Goal: Transaction & Acquisition: Purchase product/service

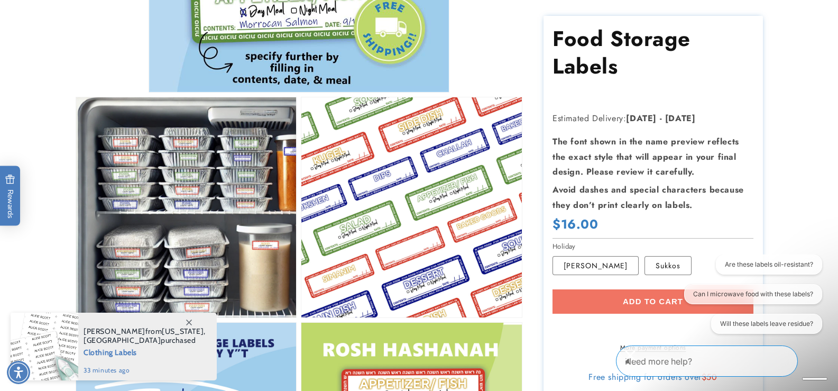
scroll to position [321, 0]
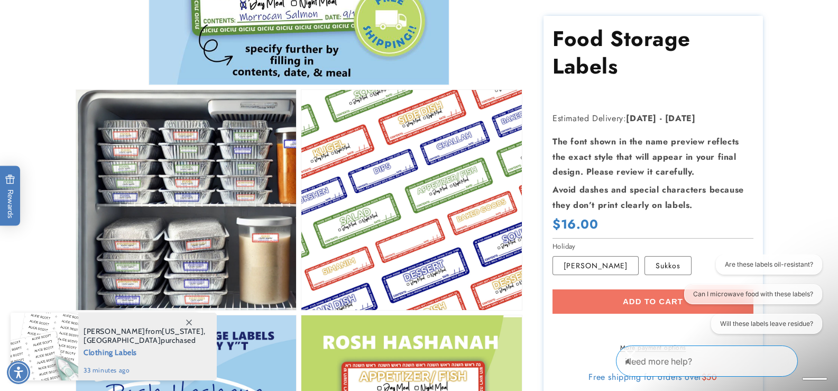
click at [635, 356] on icon "Close conversation starters" at bounding box center [630, 355] width 10 height 10
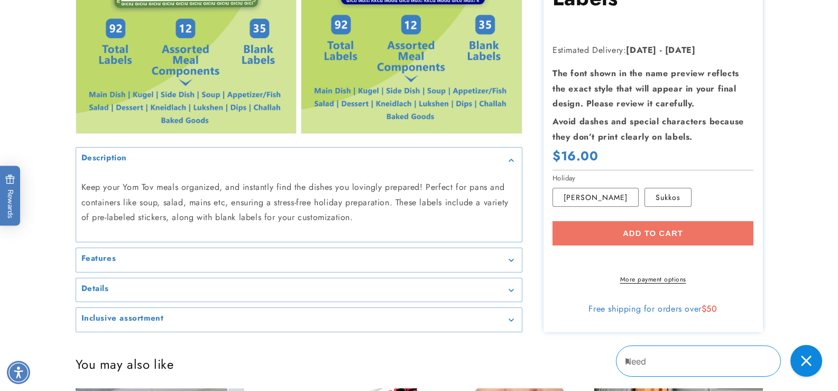
scroll to position [953, 0]
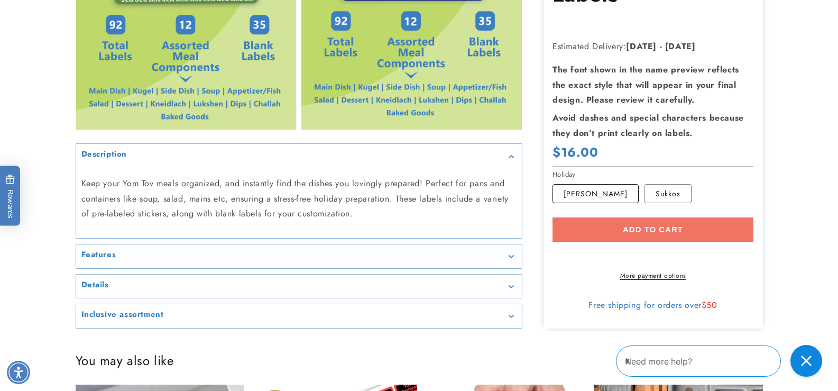
click at [605, 189] on label "Rosh Hashana Variant sold out or unavailable" at bounding box center [596, 193] width 86 height 19
click at [645, 188] on label "Sukkos Variant sold out or unavailable" at bounding box center [668, 193] width 47 height 19
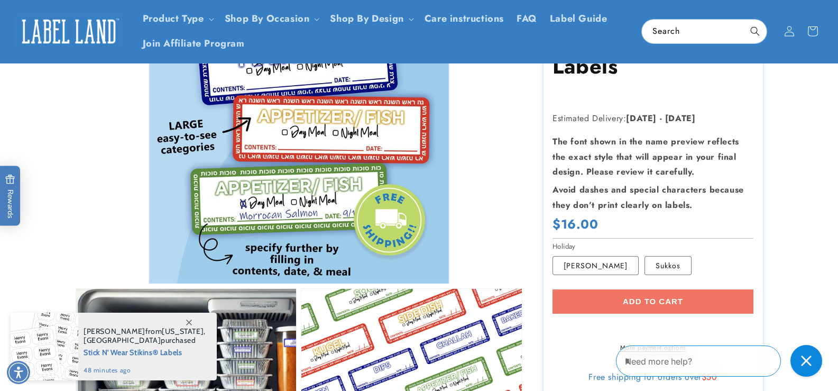
scroll to position [118, 0]
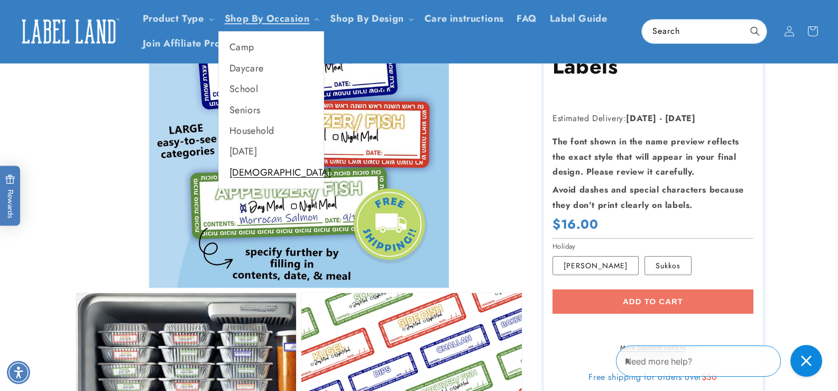
click at [246, 176] on link "[DEMOGRAPHIC_DATA]" at bounding box center [271, 172] width 105 height 21
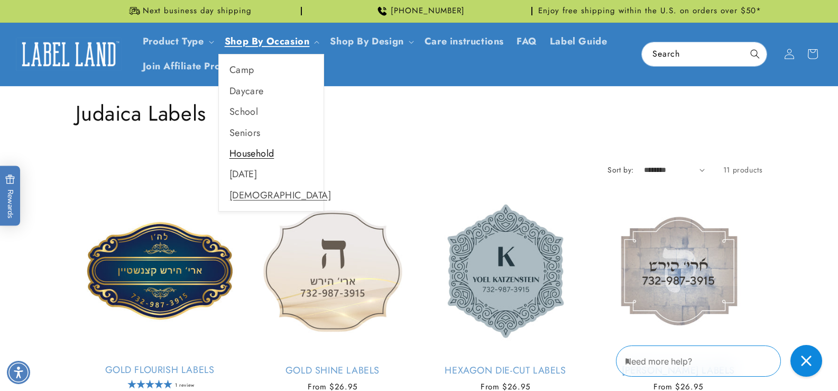
click at [258, 149] on link "Household" at bounding box center [271, 153] width 105 height 21
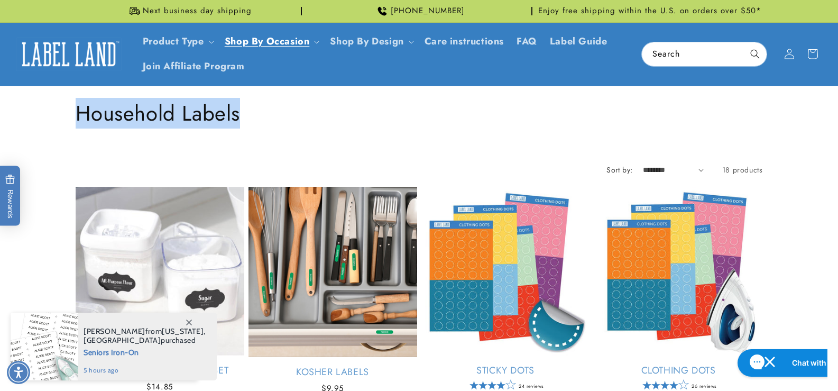
drag, startPoint x: 838, startPoint y: 75, endPoint x: 842, endPoint y: 137, distance: 62.0
click at [838, 137] on html "Skip to main content Enable accessibility for low vision Open the accessibility…" at bounding box center [419, 195] width 838 height 391
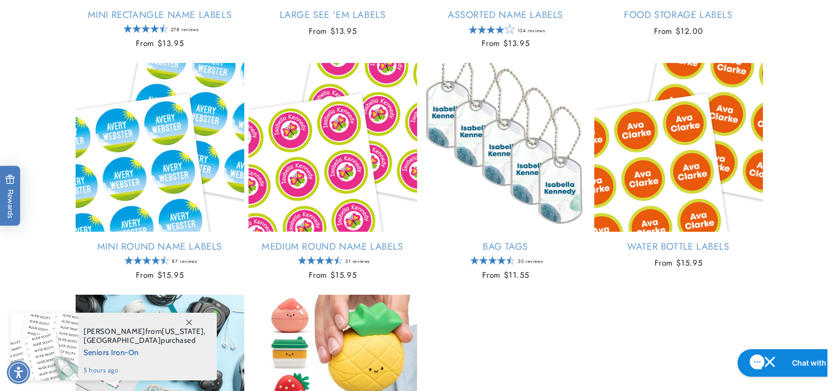
scroll to position [976, 0]
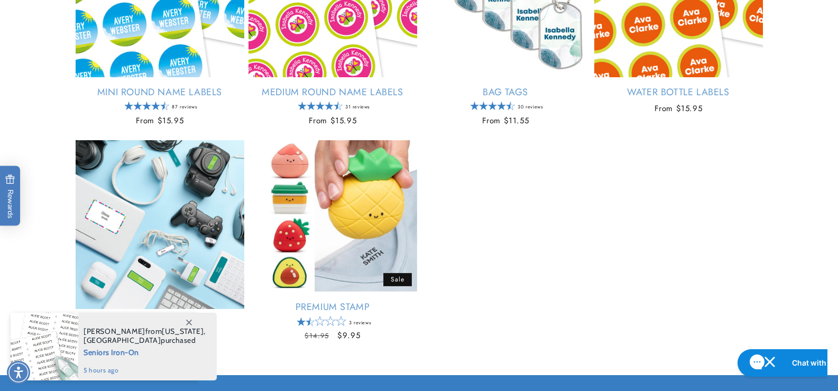
click at [183, 323] on span at bounding box center [188, 321] width 19 height 19
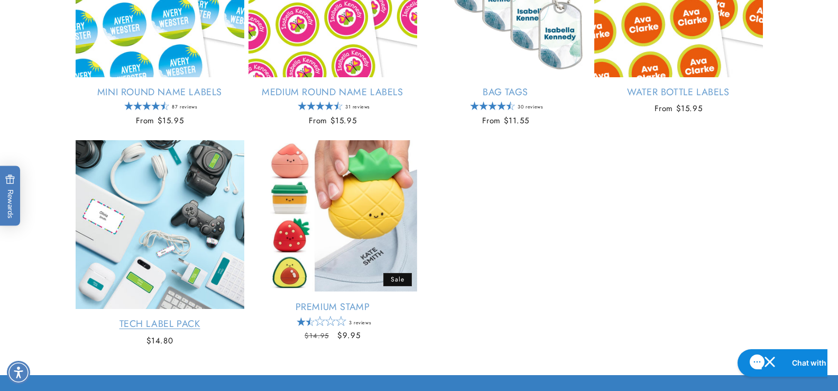
click at [186, 324] on link "Tech Label Pack" at bounding box center [160, 324] width 169 height 12
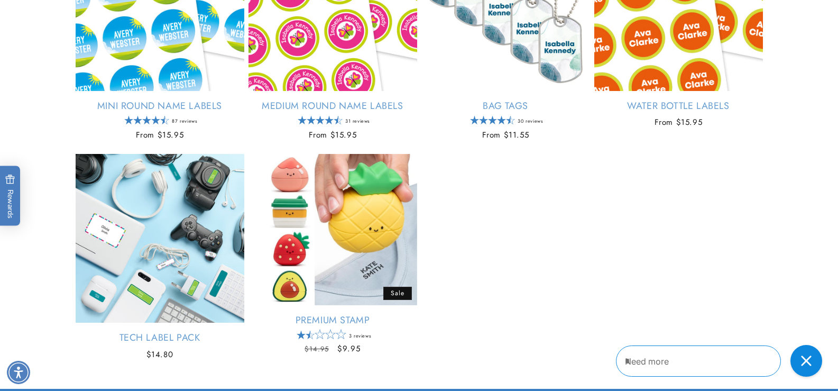
scroll to position [976, 0]
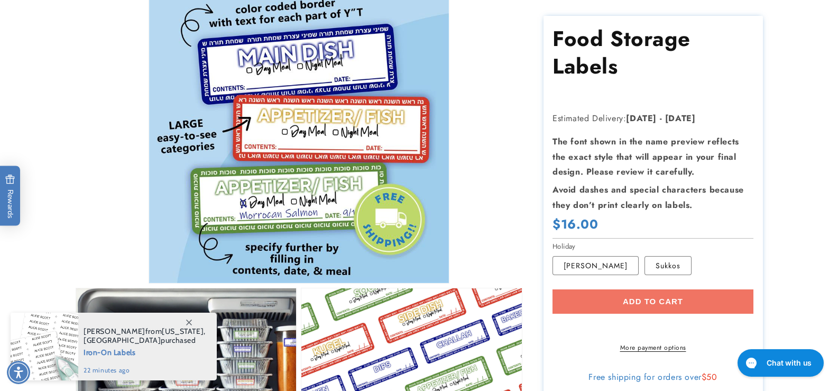
scroll to position [131, 0]
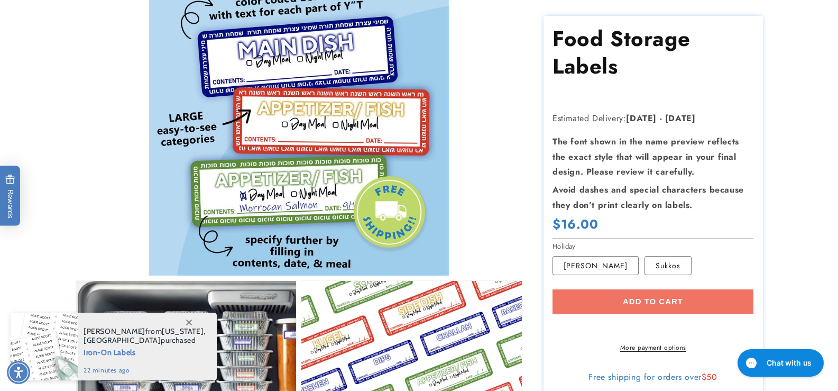
click at [187, 320] on icon at bounding box center [189, 322] width 6 height 6
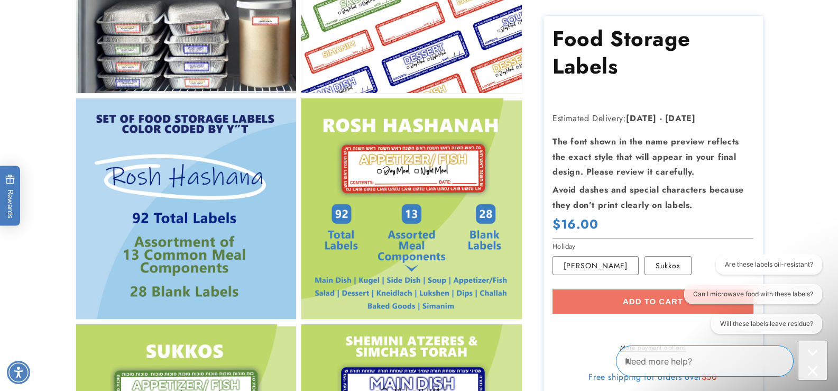
scroll to position [542, 0]
